Goal: Task Accomplishment & Management: Use online tool/utility

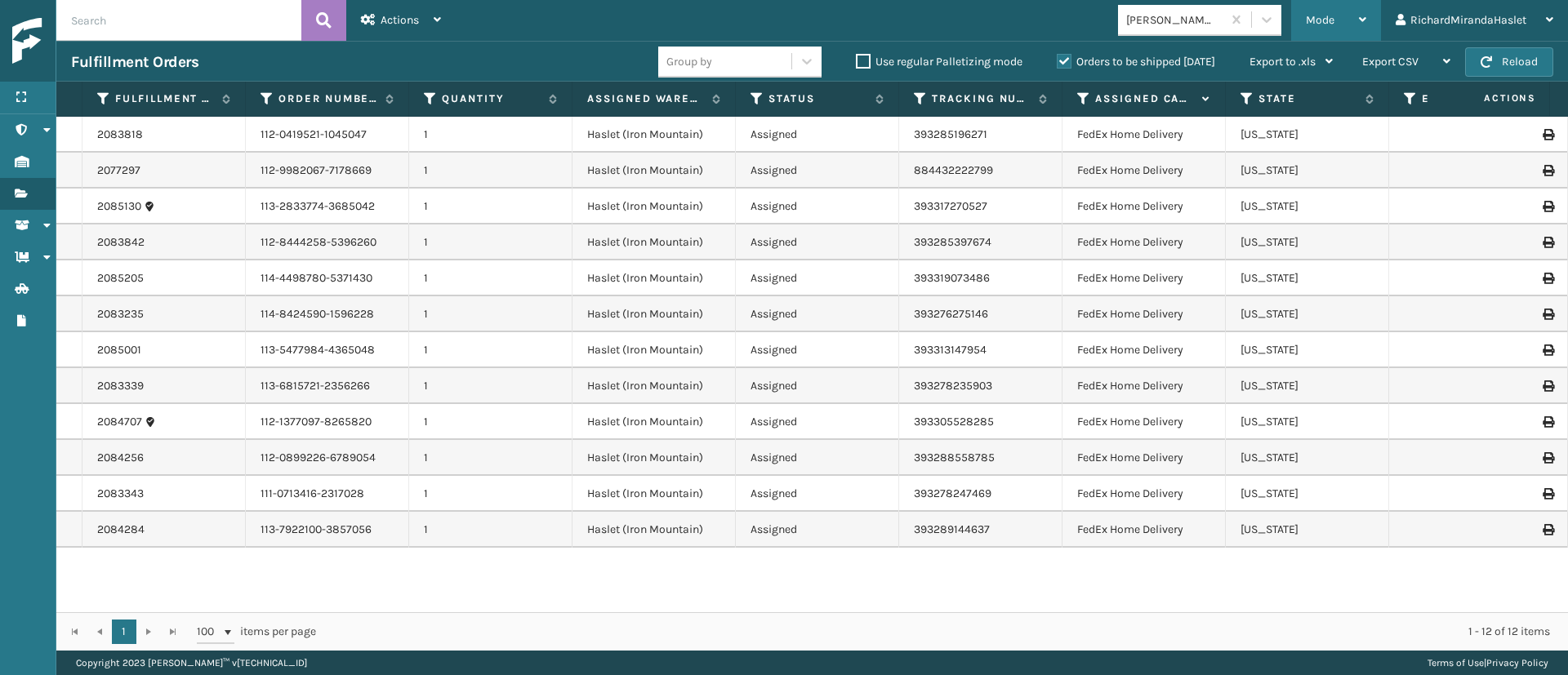
click at [1321, 22] on span "Mode" at bounding box center [1320, 20] width 29 height 14
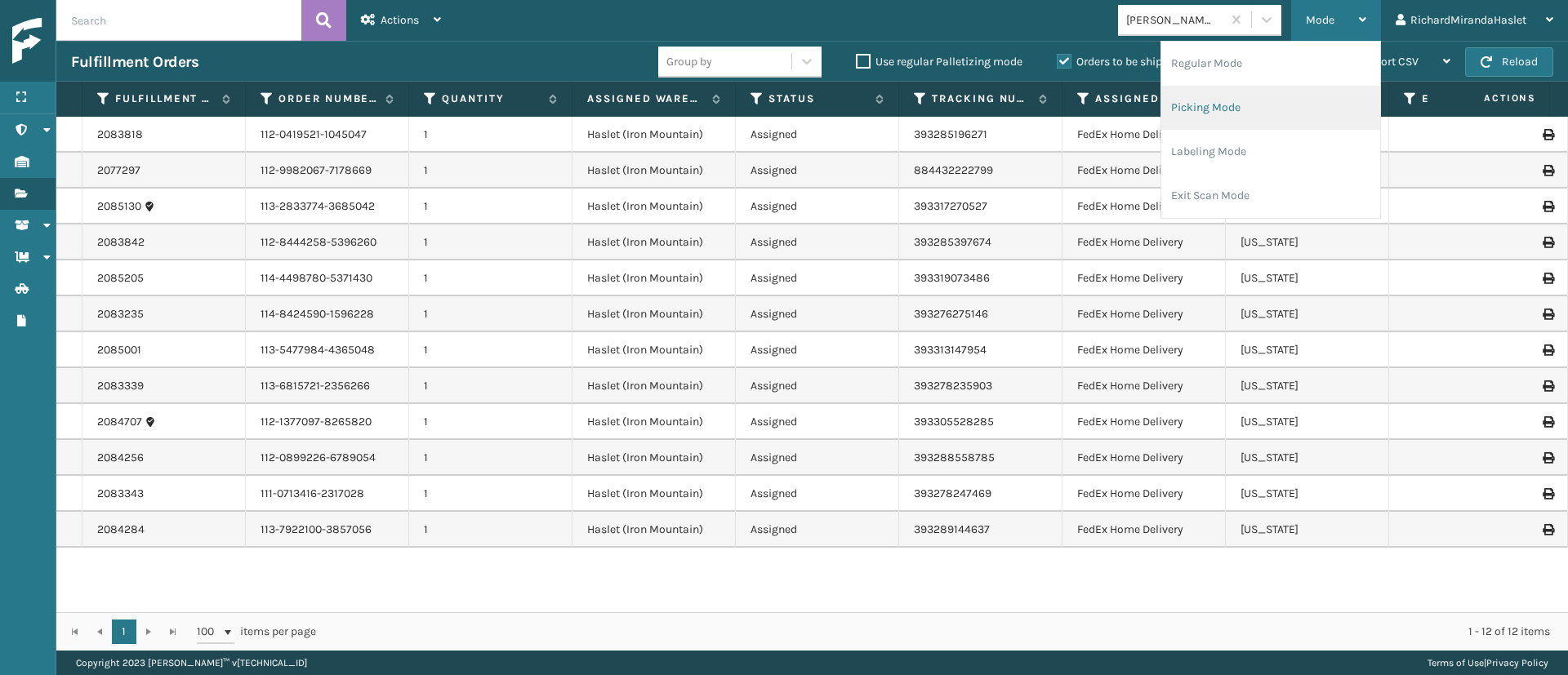
click at [1230, 113] on li "Picking Mode" at bounding box center [1271, 108] width 219 height 44
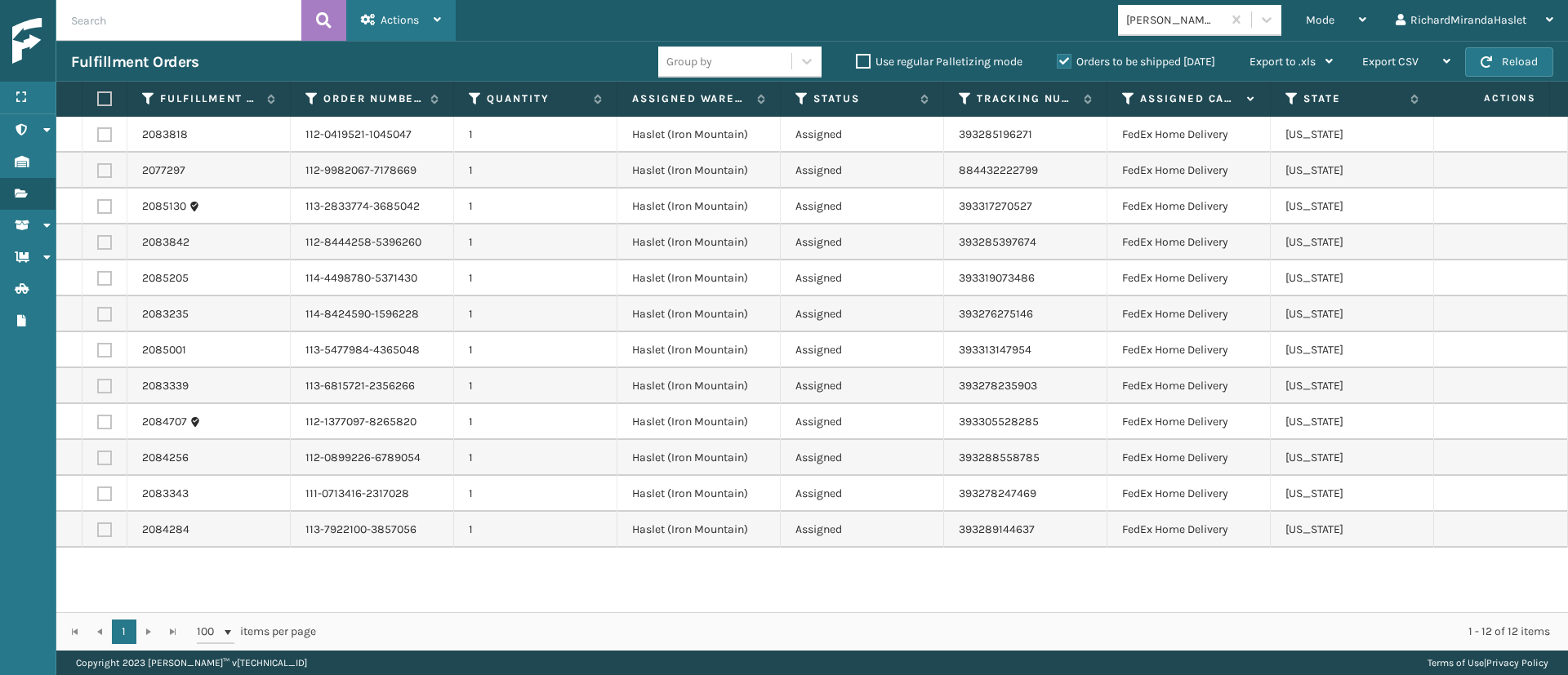
click at [431, 18] on div "Actions" at bounding box center [400, 20] width 80 height 41
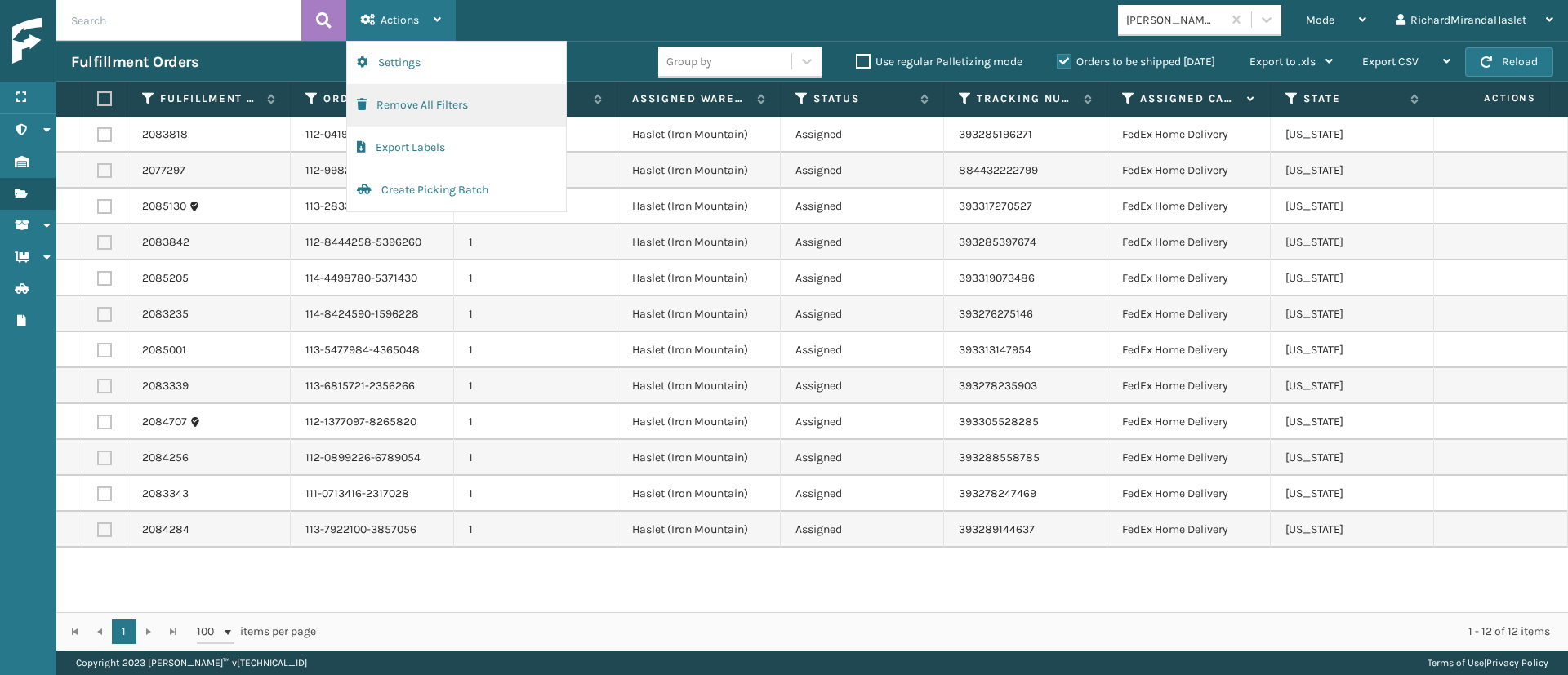
click at [425, 106] on button "Remove All Filters" at bounding box center [456, 105] width 219 height 43
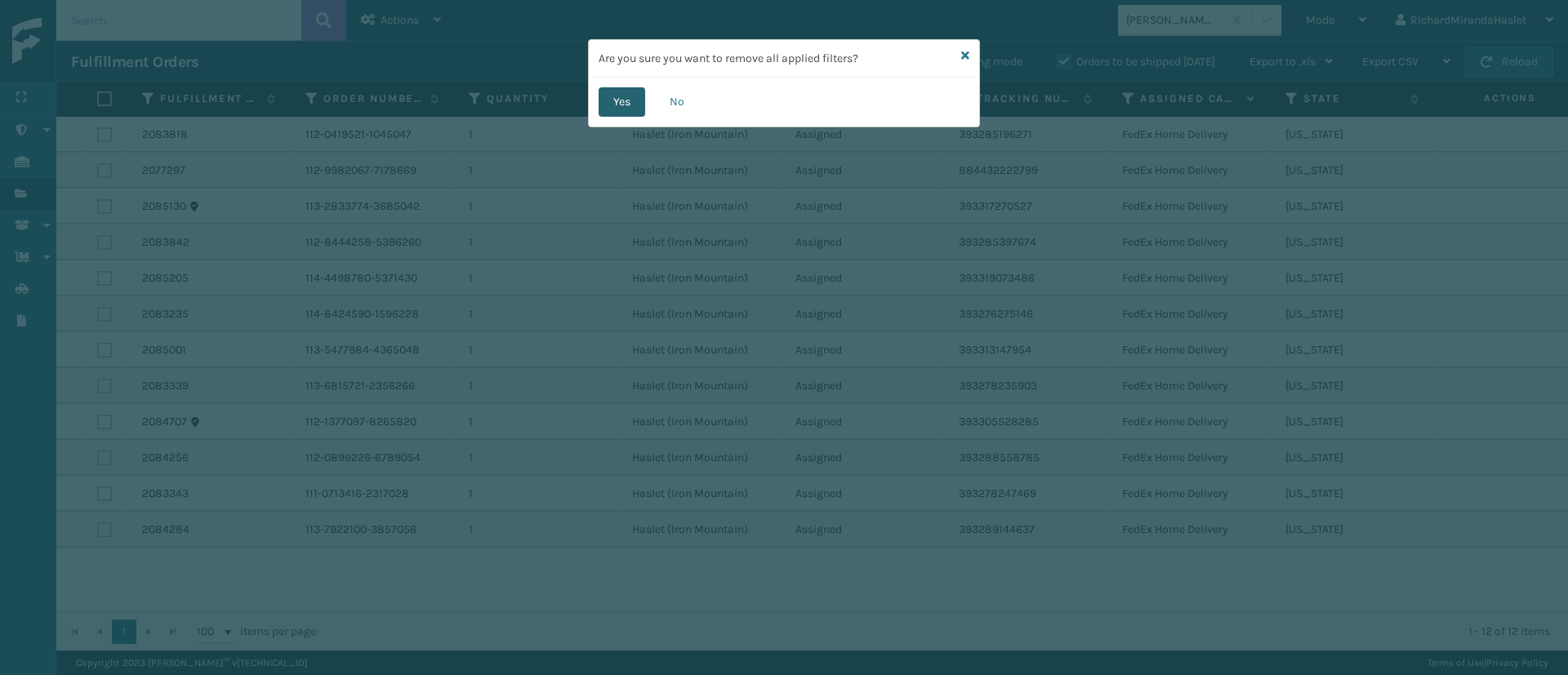
click at [626, 103] on button "Yes" at bounding box center [622, 102] width 46 height 30
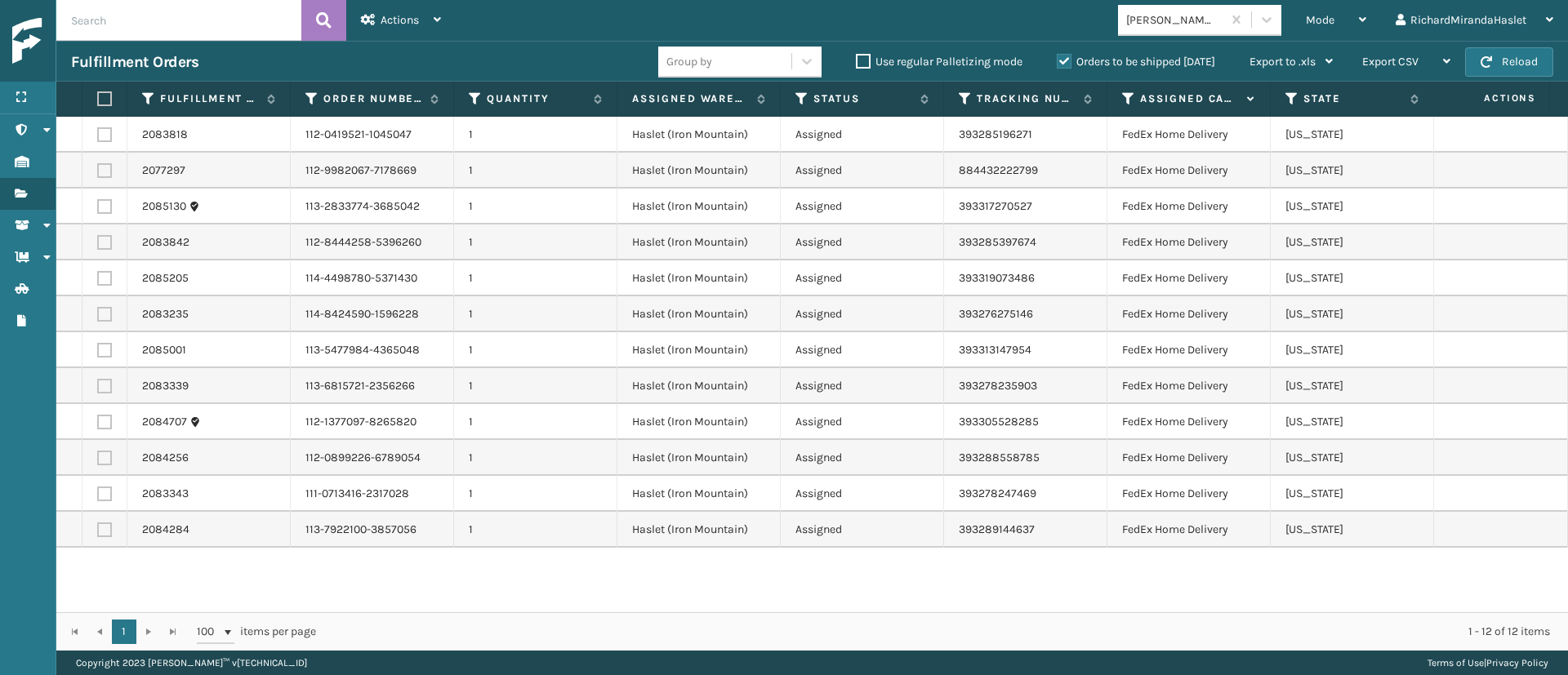
click at [107, 103] on label at bounding box center [102, 98] width 10 height 15
click at [98, 103] on input "checkbox" at bounding box center [97, 99] width 1 height 11
checkbox input "true"
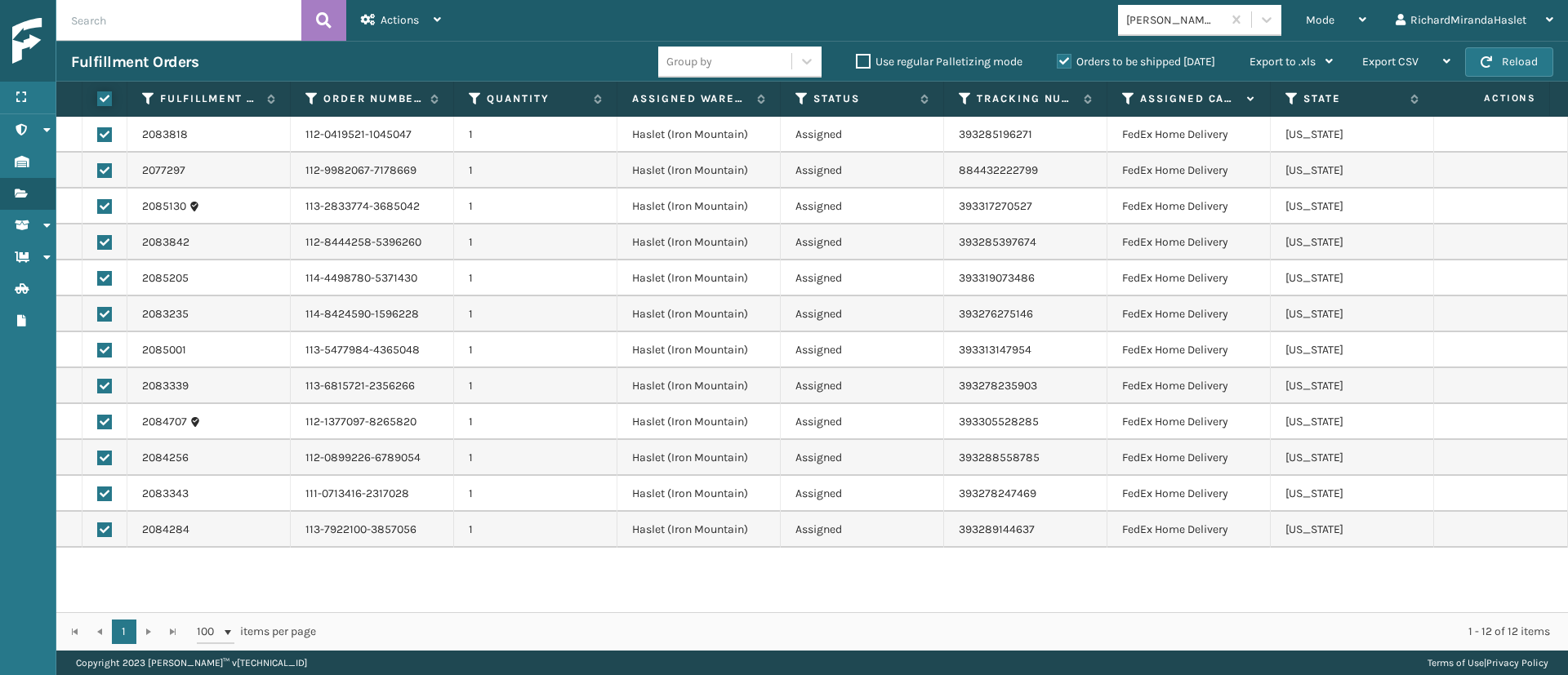
checkbox input "true"
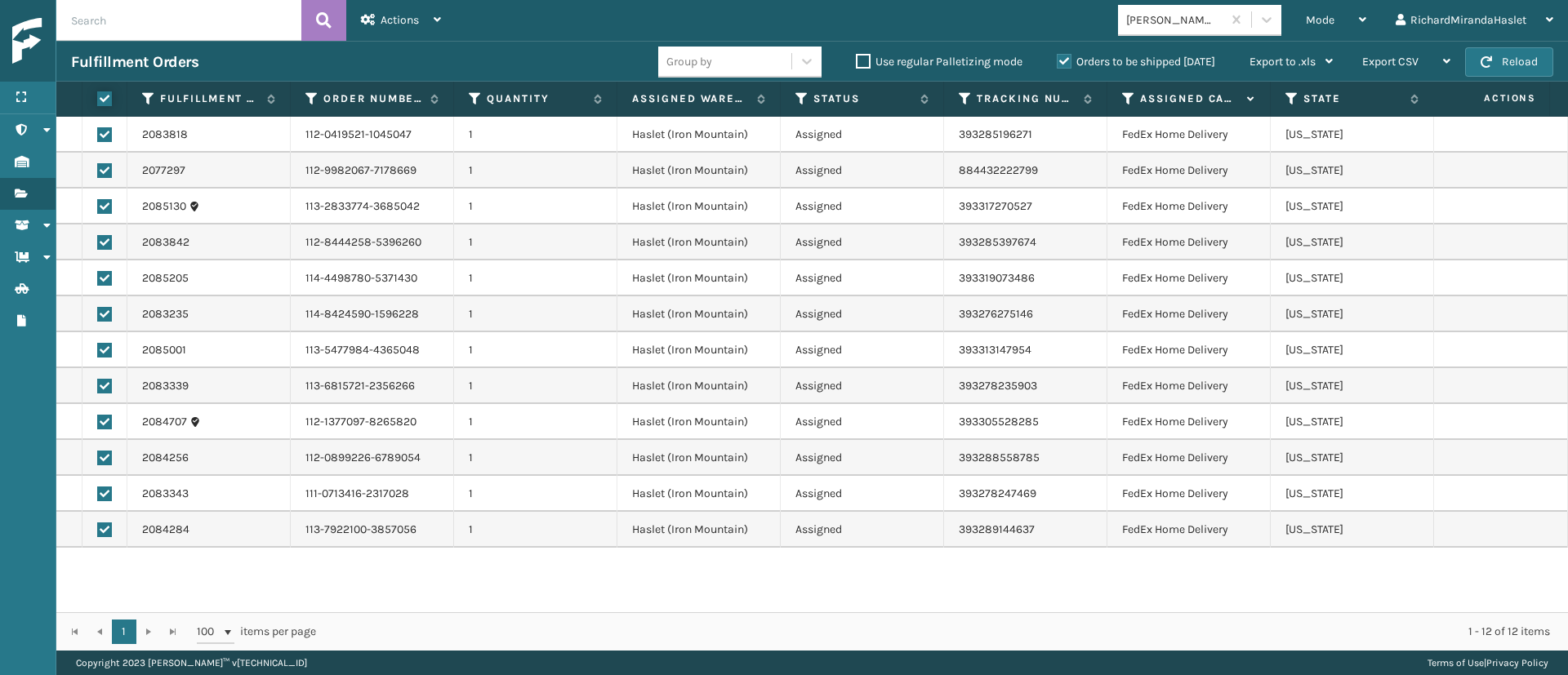
checkbox input "true"
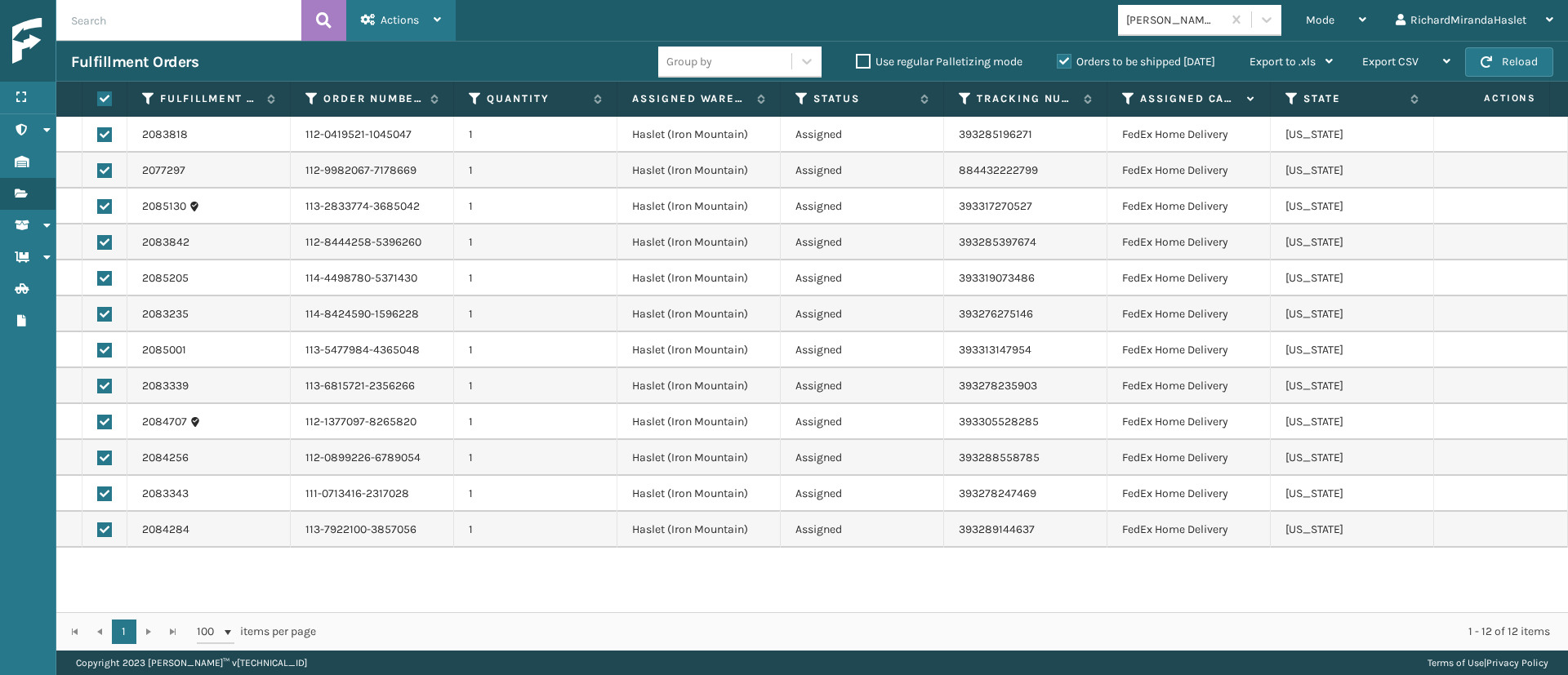
click at [438, 24] on icon at bounding box center [437, 19] width 7 height 11
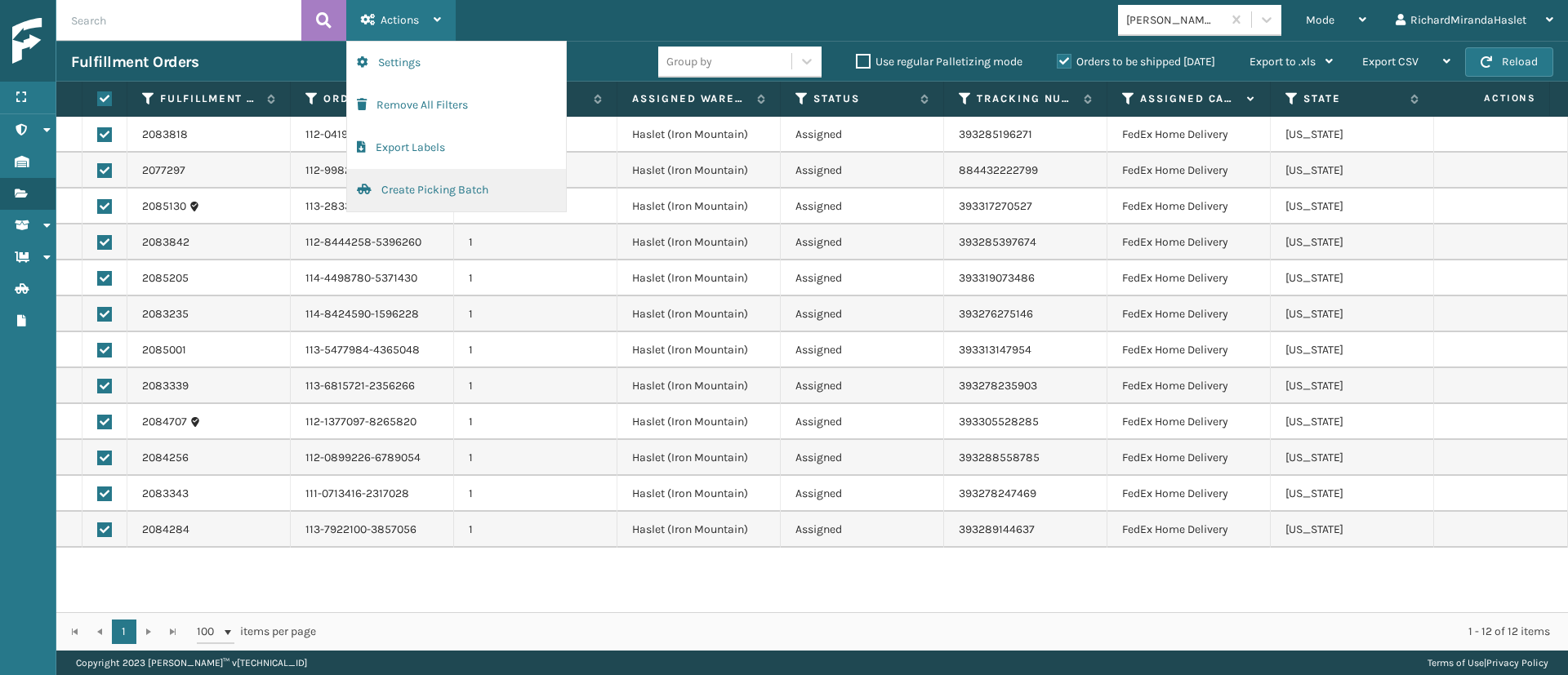
click at [444, 193] on button "Create Picking Batch" at bounding box center [456, 190] width 219 height 43
